Goal: Task Accomplishment & Management: Use online tool/utility

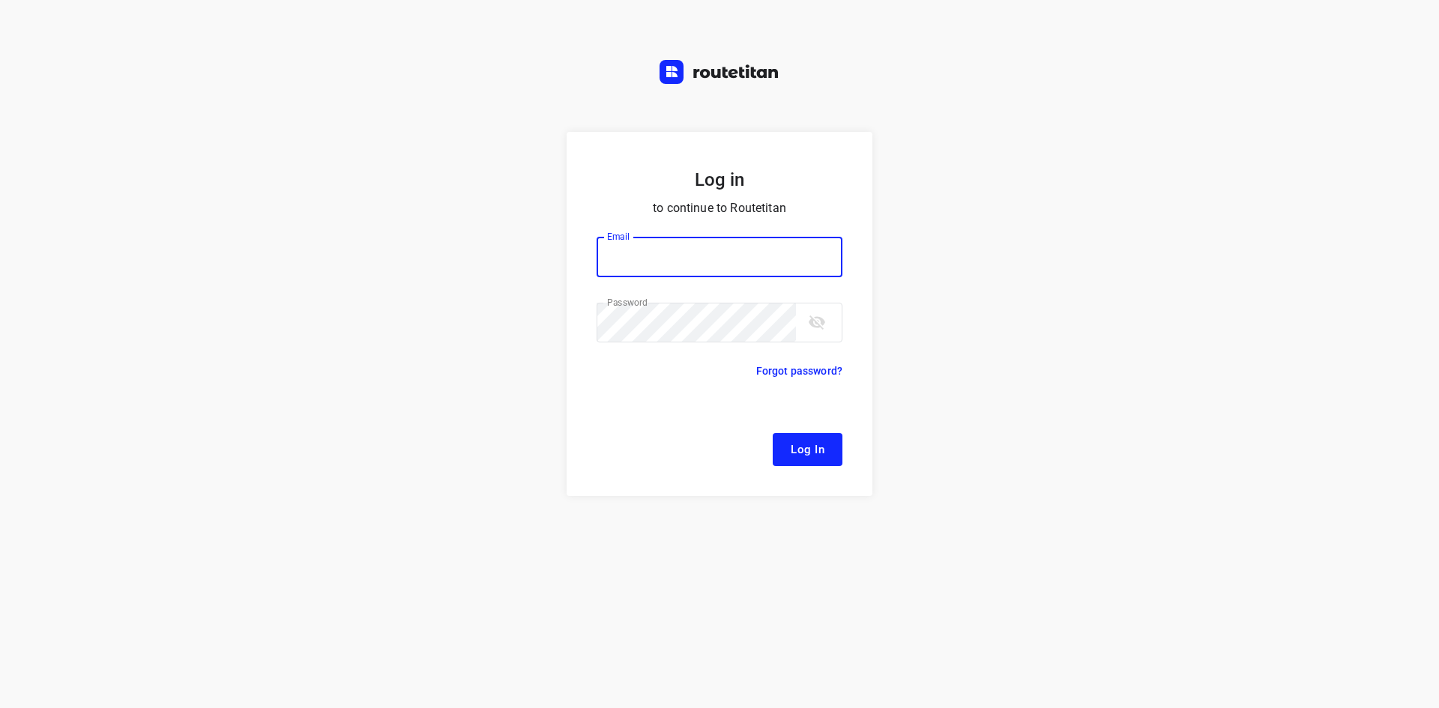
type input "[EMAIL_ADDRESS][DOMAIN_NAME]"
click at [819, 441] on span "Log In" at bounding box center [808, 449] width 34 height 19
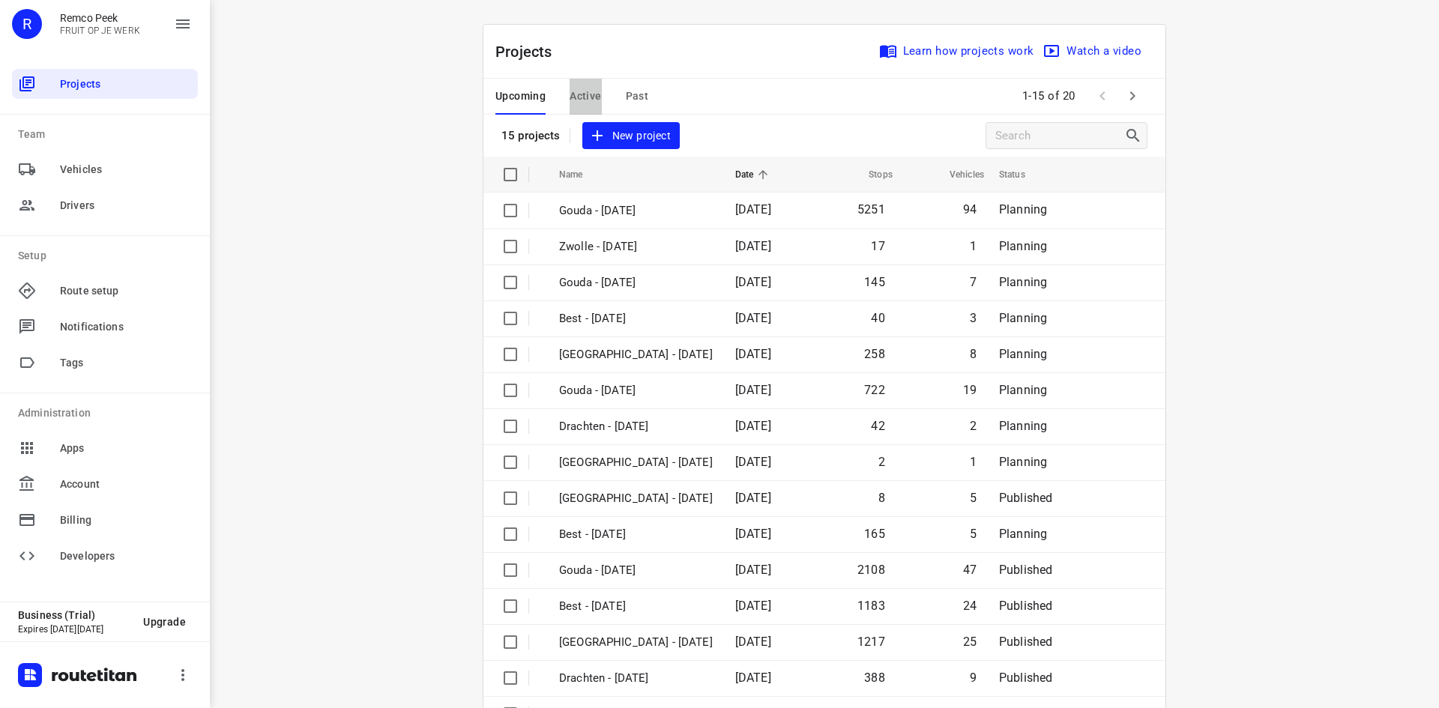
click at [585, 94] on span "Active" at bounding box center [585, 96] width 31 height 19
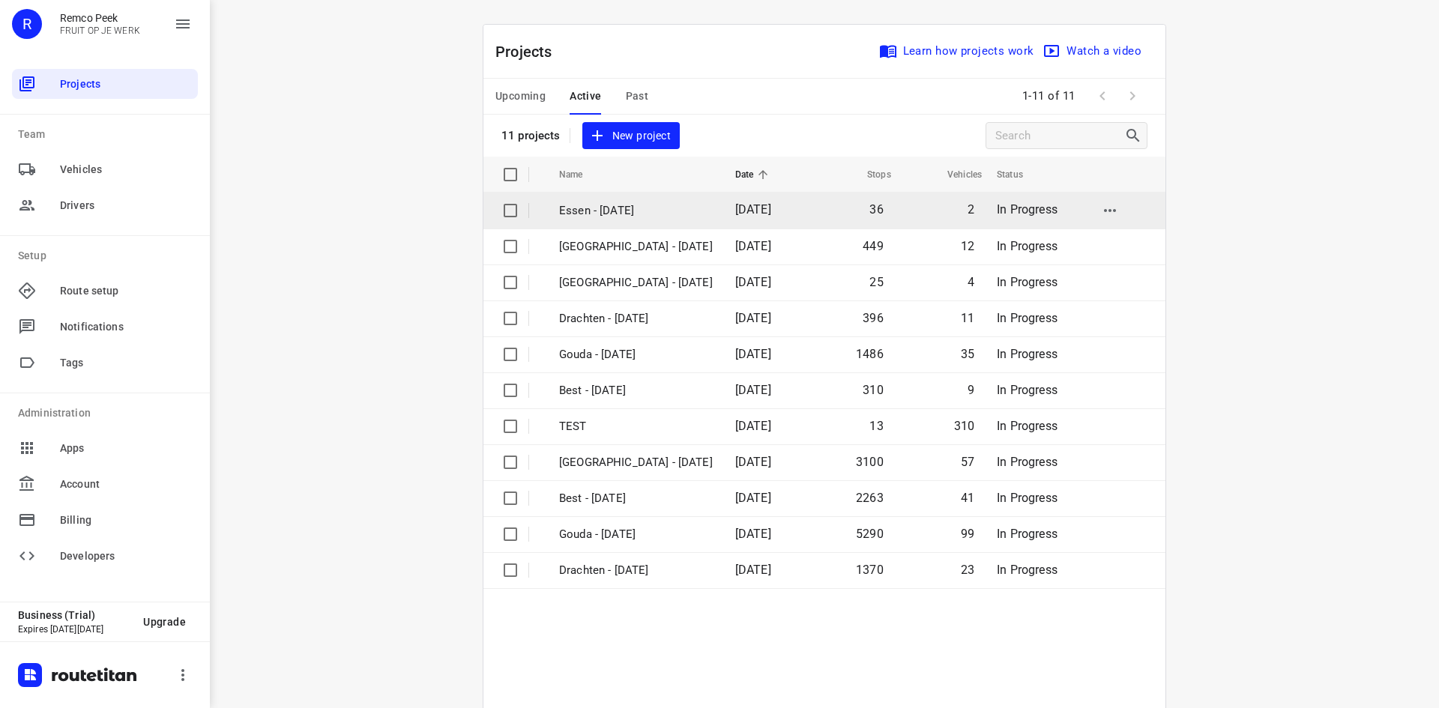
click at [627, 214] on p "Essen - [DATE]" at bounding box center [636, 210] width 154 height 17
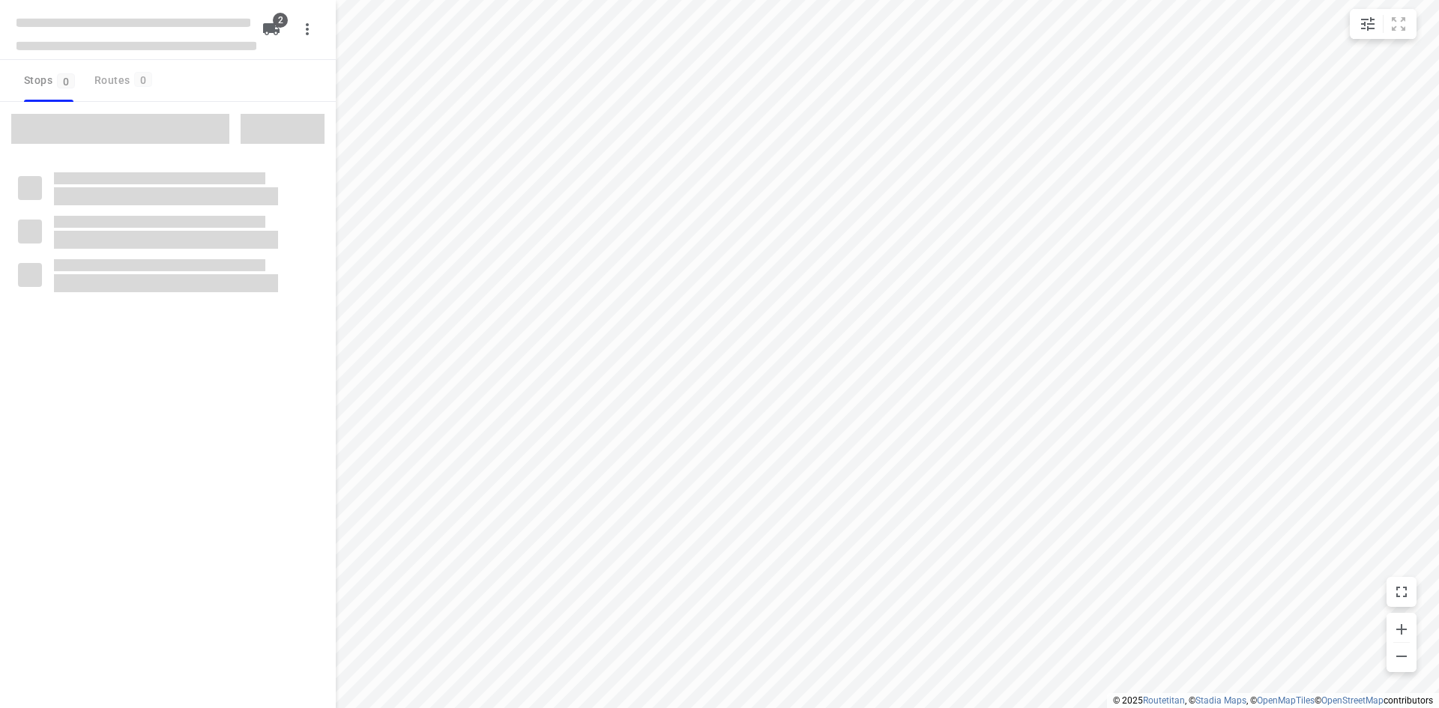
checkbox input "true"
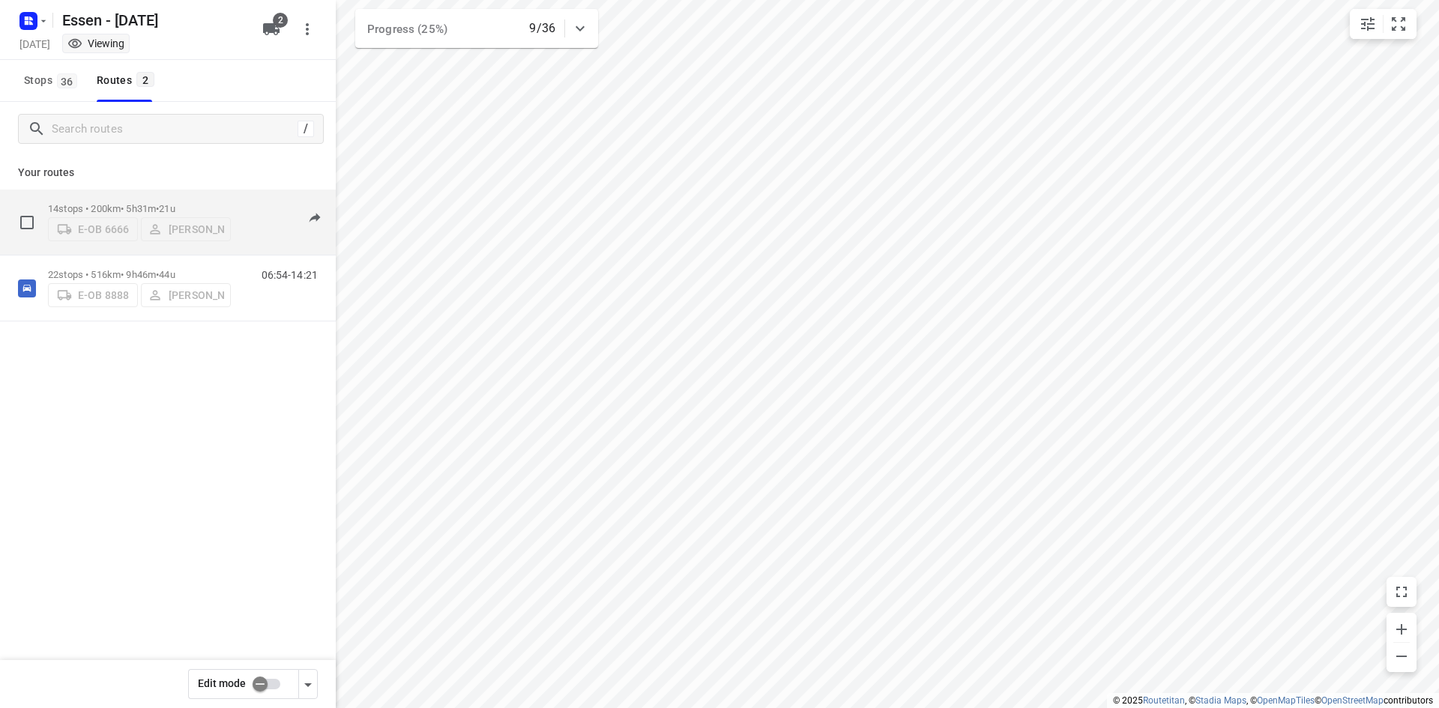
click at [117, 231] on div "E-OB 6666 [PERSON_NAME]" at bounding box center [139, 227] width 183 height 27
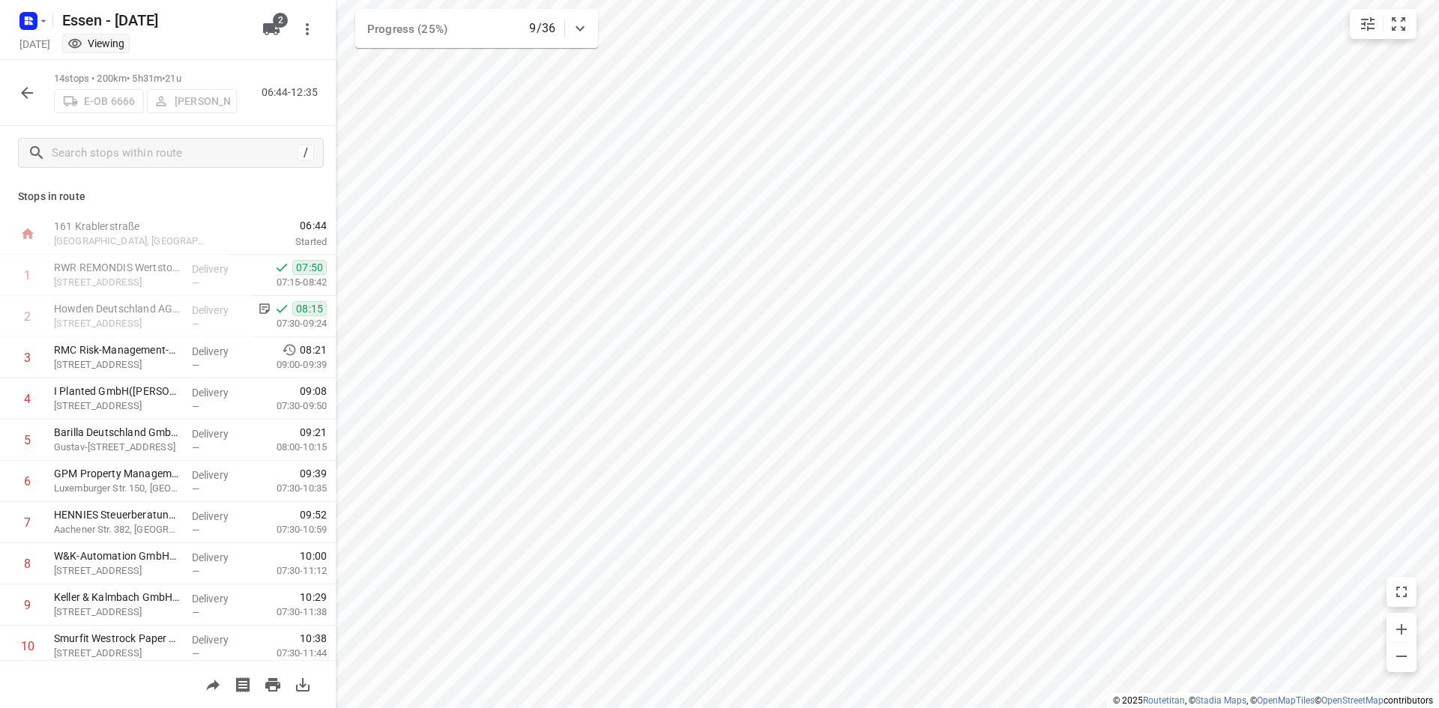
click at [20, 88] on icon "button" at bounding box center [27, 93] width 18 height 18
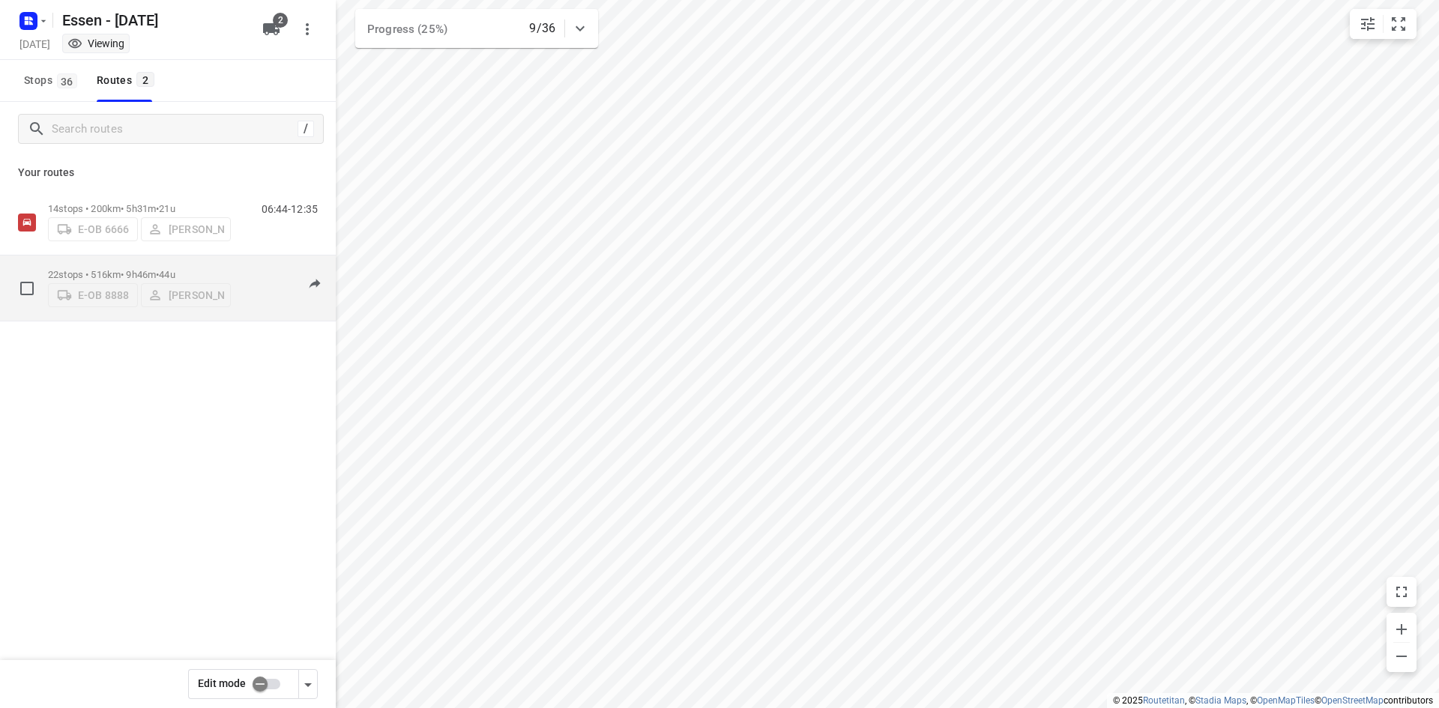
click at [83, 300] on div "E-OB 8888 [PERSON_NAME]" at bounding box center [139, 293] width 183 height 27
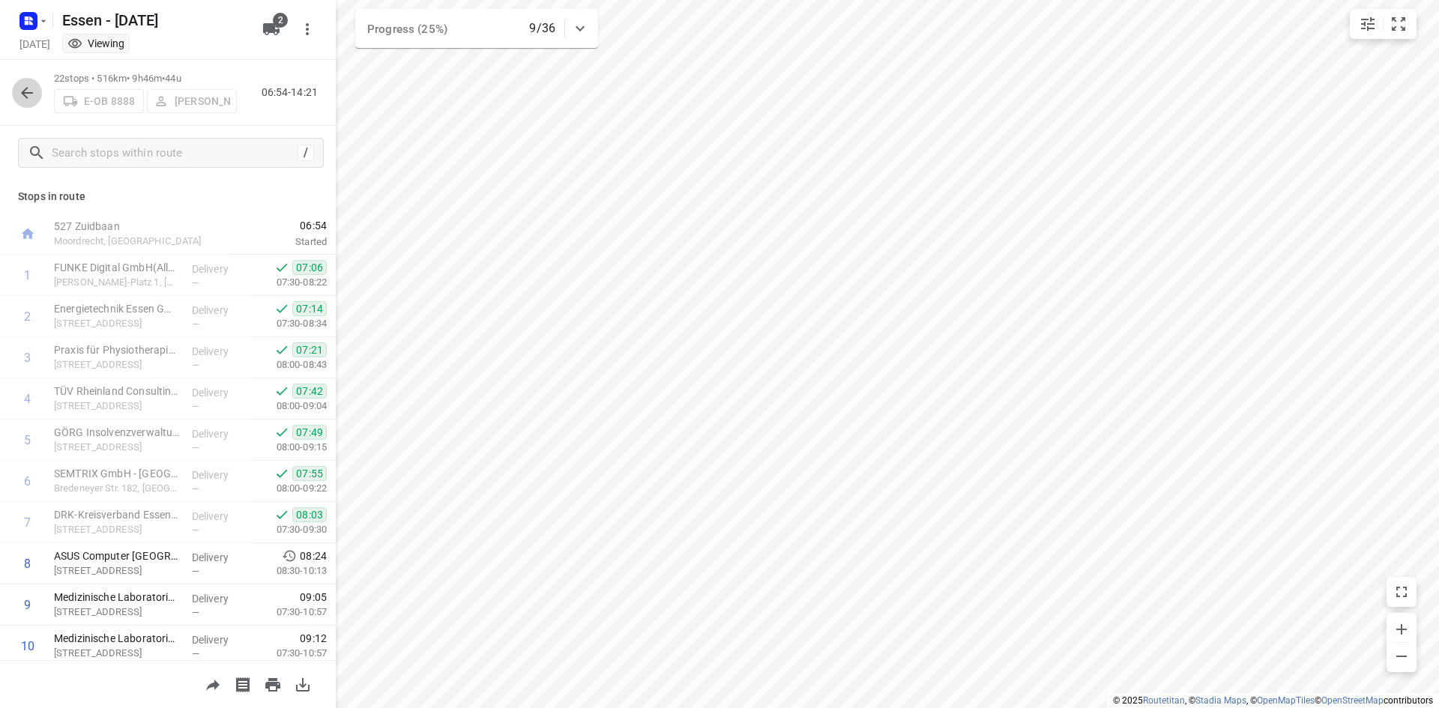
click at [18, 93] on icon "button" at bounding box center [27, 93] width 18 height 18
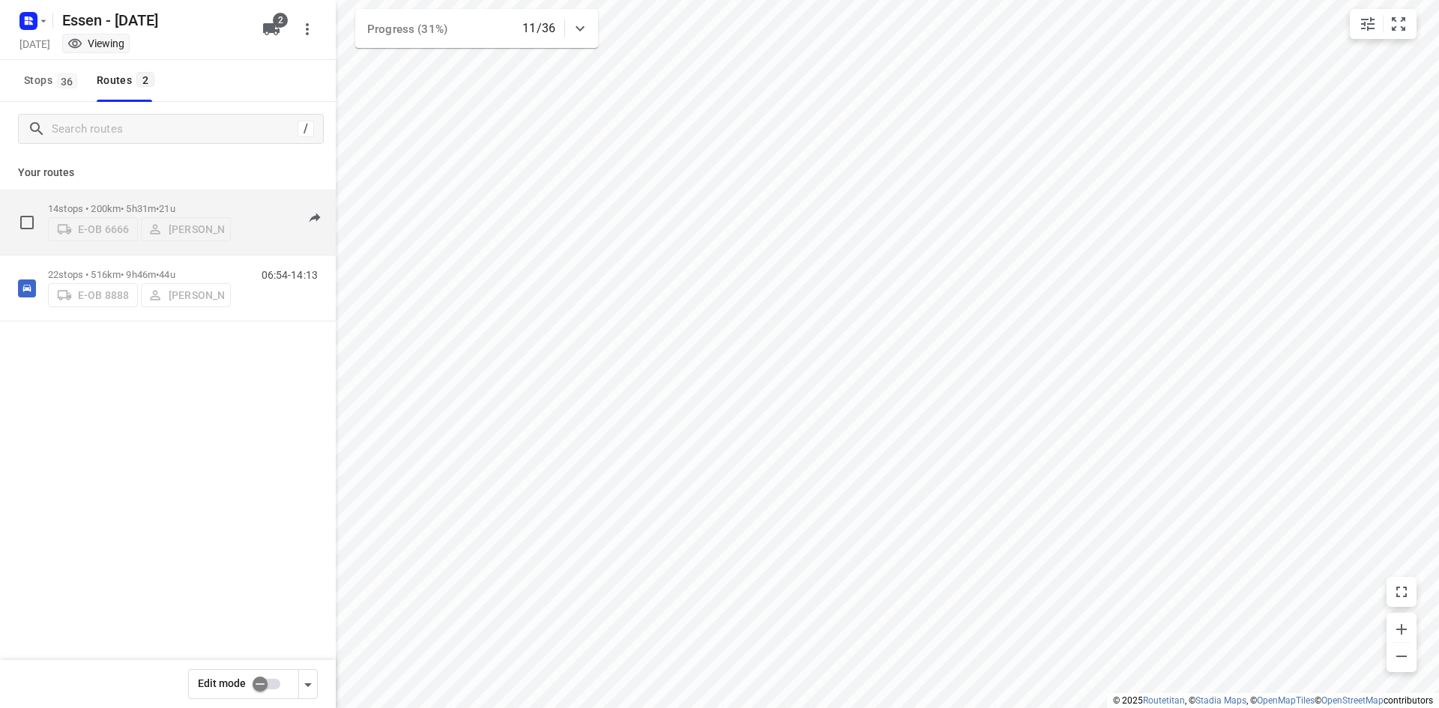
click at [85, 239] on div "E-OB 6666 [PERSON_NAME]" at bounding box center [139, 227] width 183 height 27
